Goal: Information Seeking & Learning: Learn about a topic

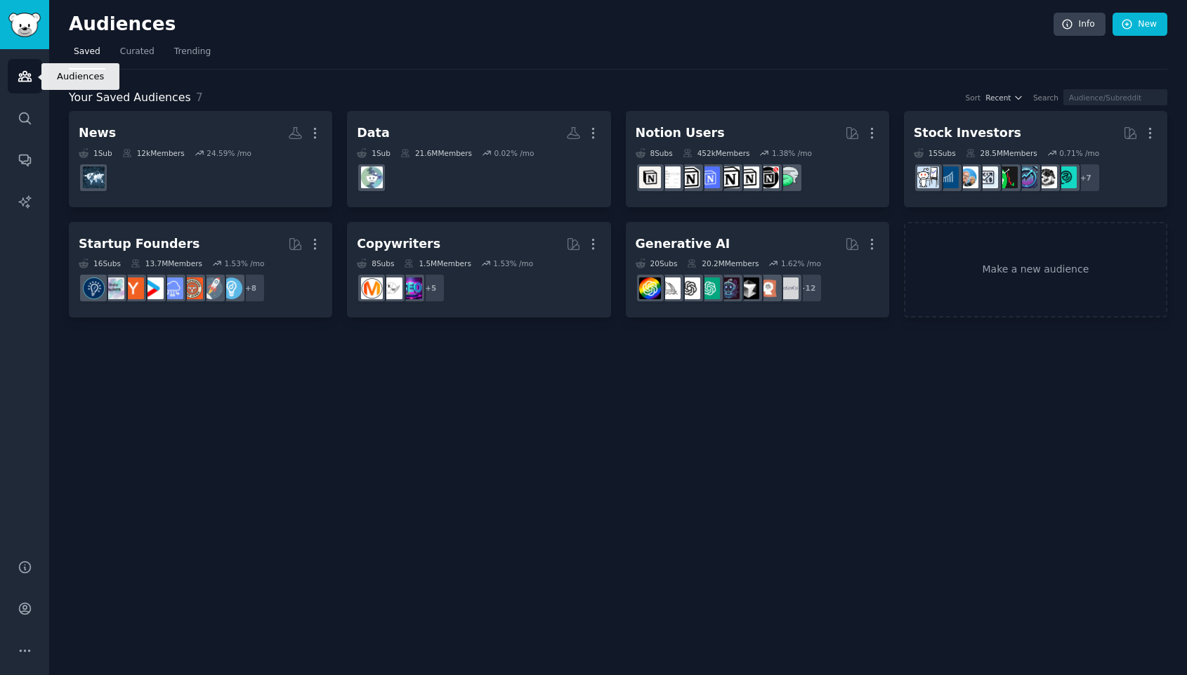
click at [28, 67] on link "Audiences" at bounding box center [25, 76] width 34 height 34
click at [25, 161] on icon "Sidebar" at bounding box center [24, 160] width 11 height 11
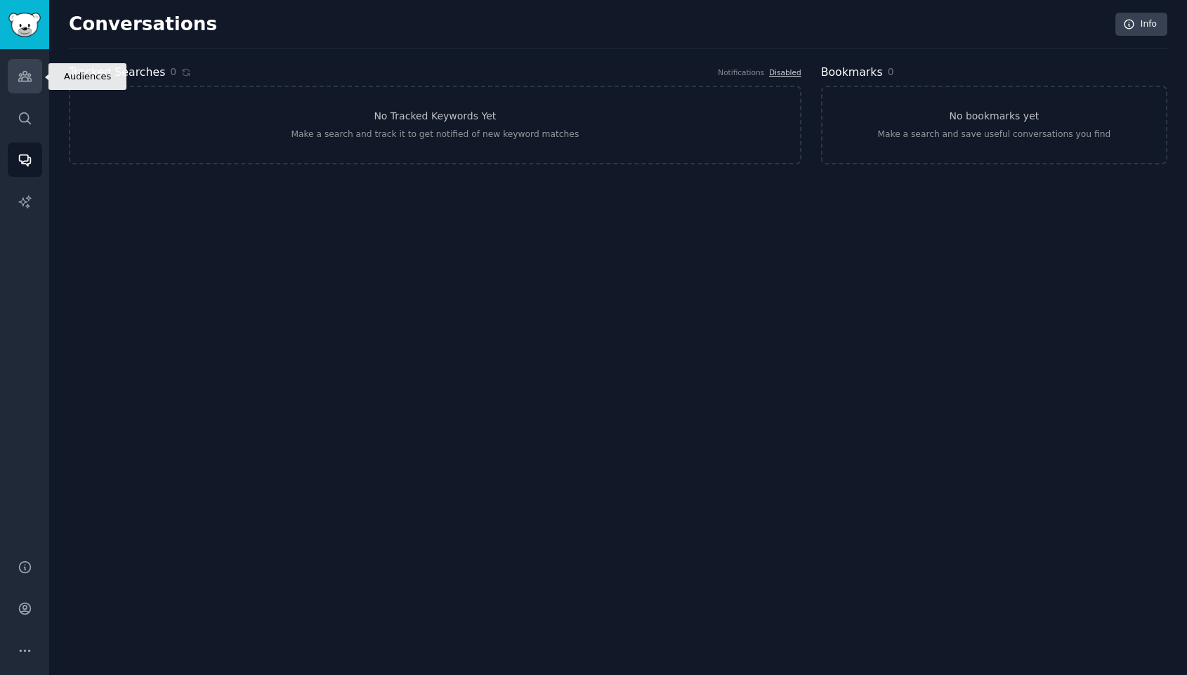
click at [34, 89] on link "Audiences" at bounding box center [25, 76] width 34 height 34
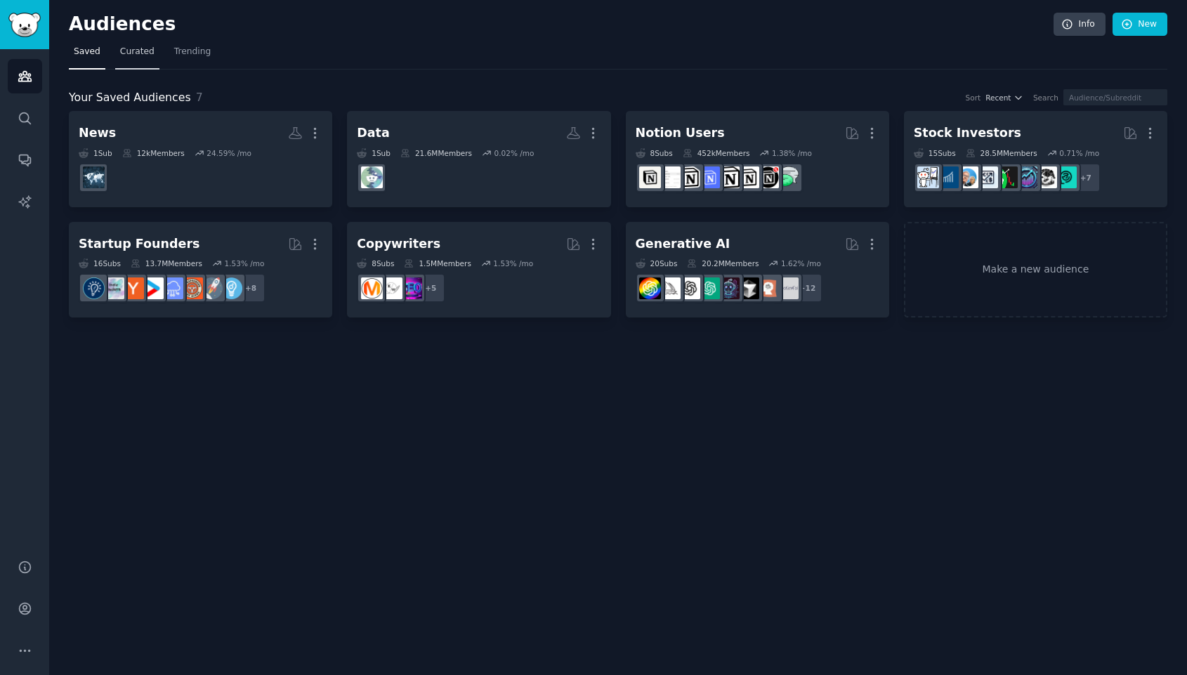
click at [135, 60] on link "Curated" at bounding box center [137, 55] width 44 height 29
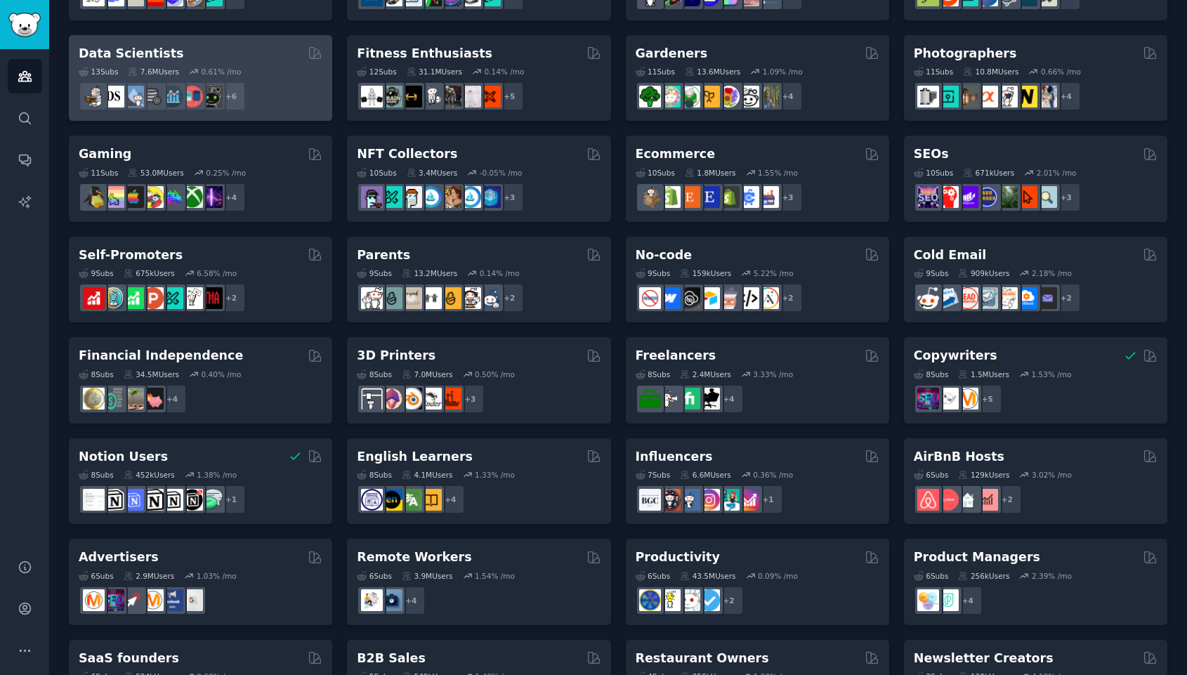
scroll to position [449, 0]
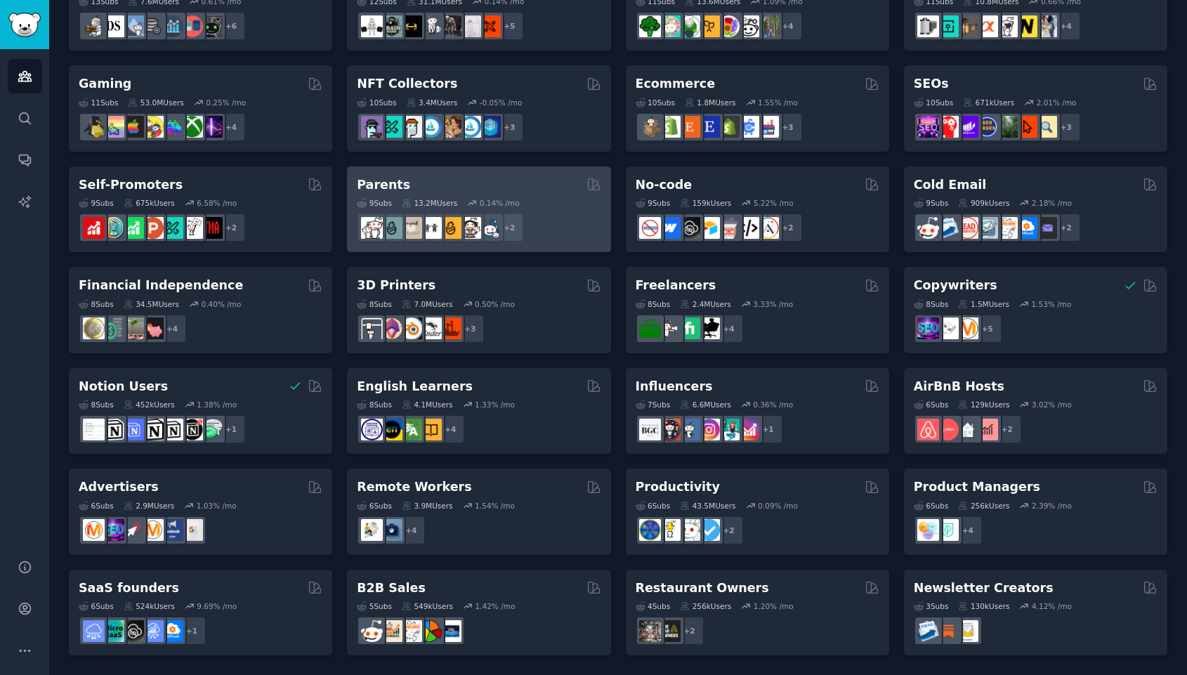
click at [390, 194] on div "9 Sub s 13.2M Users 0.14 % /mo + 2" at bounding box center [479, 217] width 244 height 49
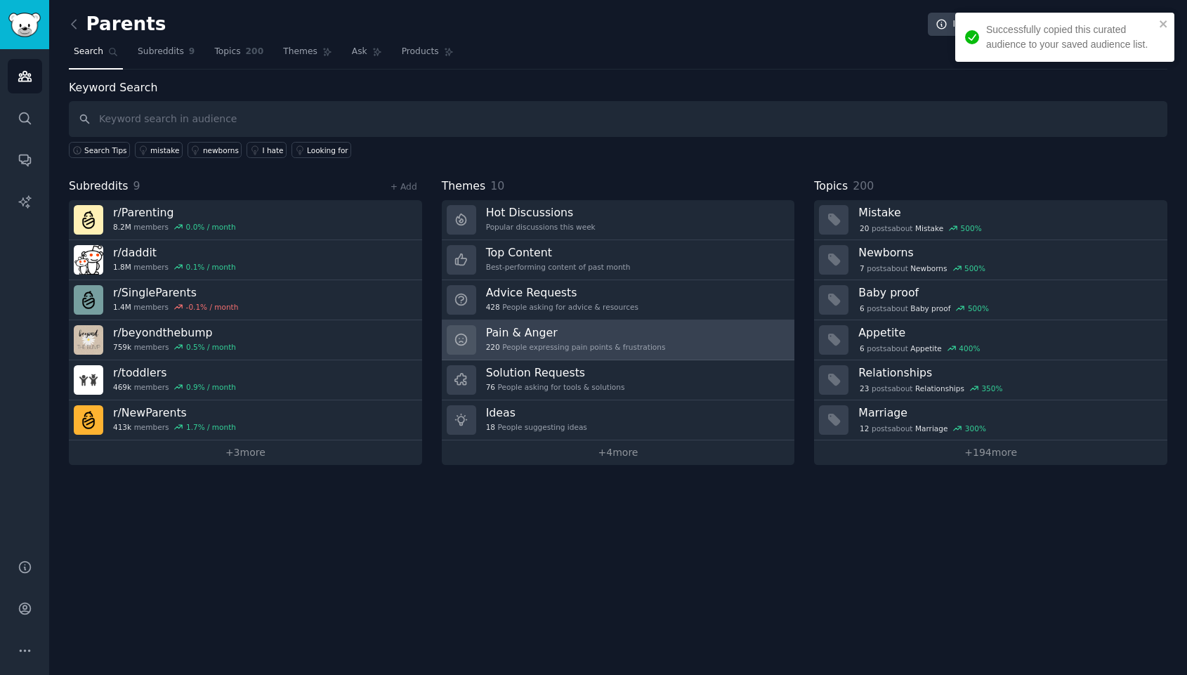
click at [566, 338] on h3 "Pain & Anger" at bounding box center [576, 332] width 180 height 15
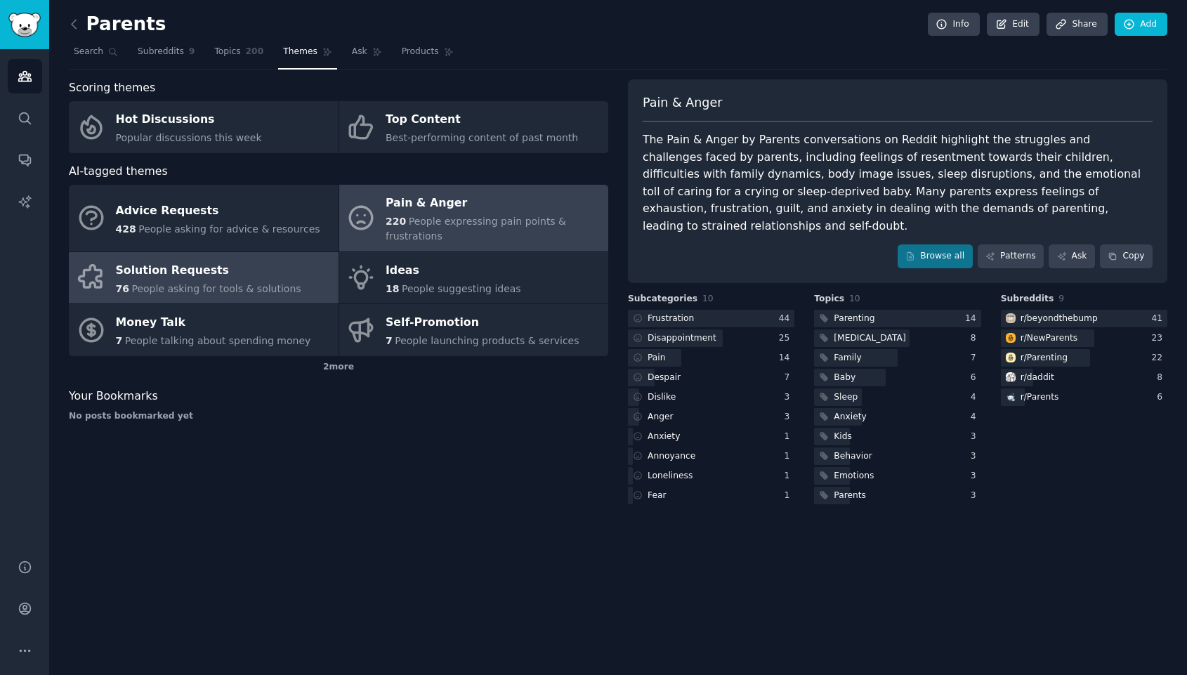
click at [208, 265] on div "Solution Requests" at bounding box center [208, 270] width 185 height 22
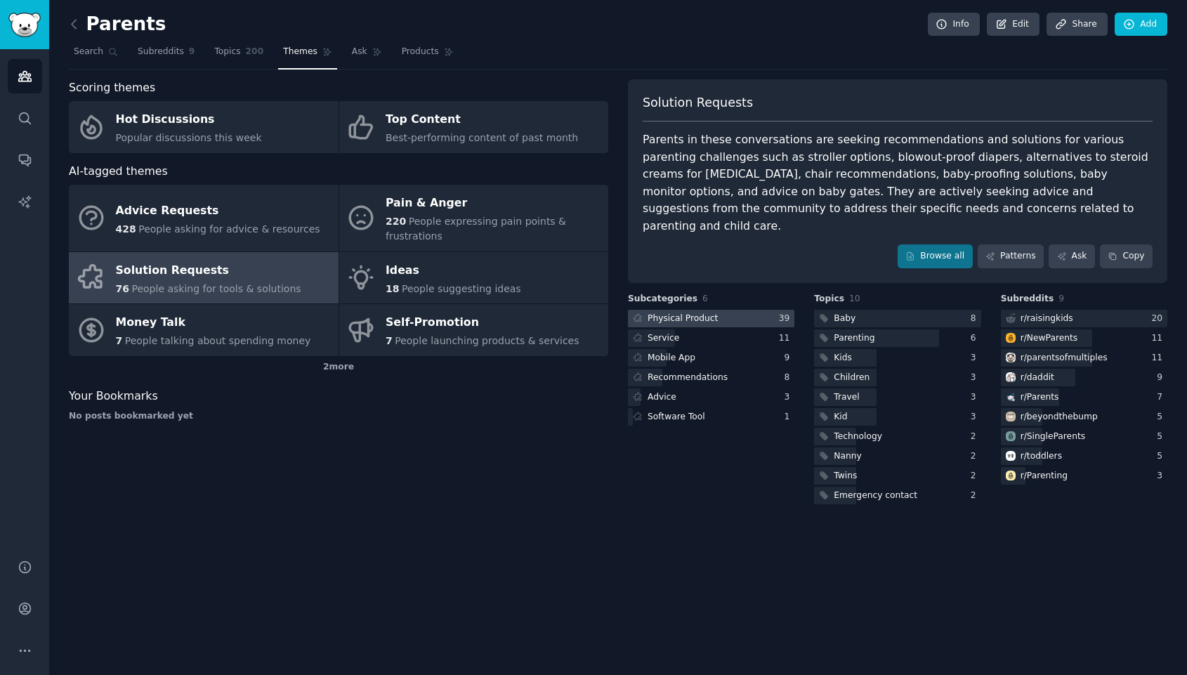
click at [691, 313] on div "Physical Product" at bounding box center [683, 319] width 70 height 13
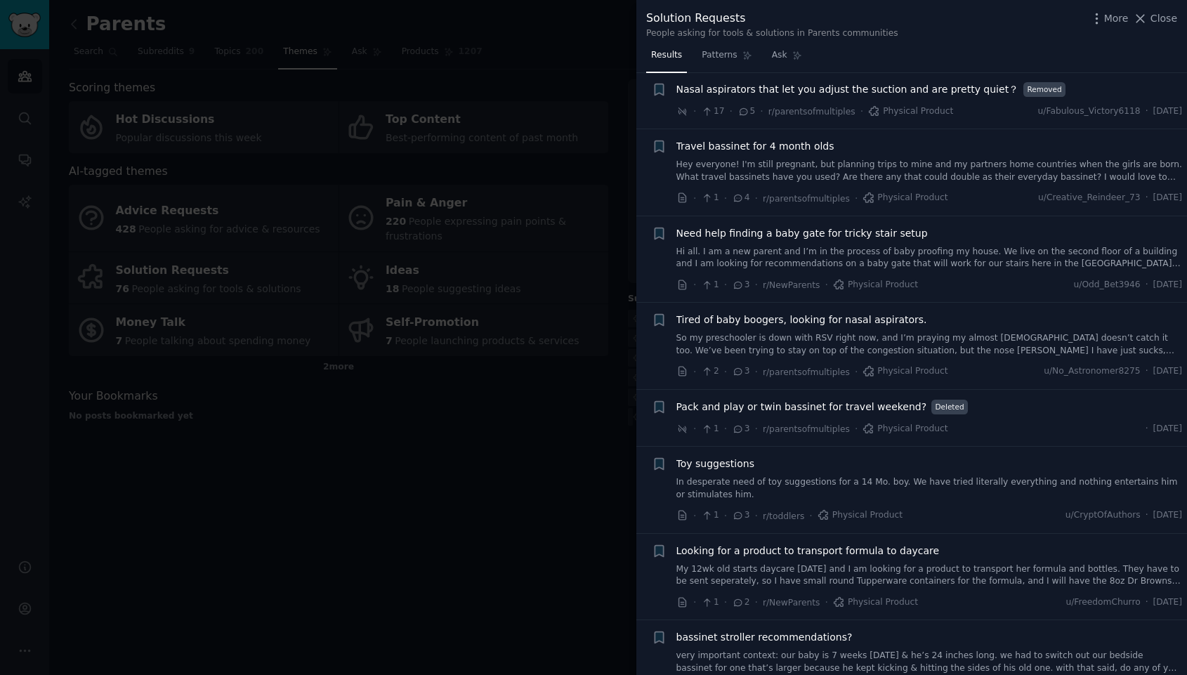
scroll to position [1680, 0]
